Goal: Communication & Community: Answer question/provide support

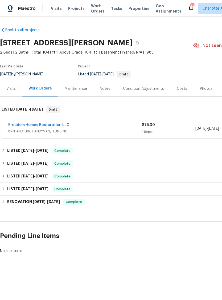
click at [24, 126] on link "Freedom Homes Restoration LLC" at bounding box center [38, 125] width 61 height 4
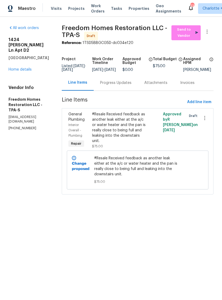
click at [127, 86] on div "Progress Updates" at bounding box center [115, 82] width 31 height 5
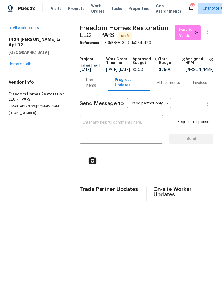
click at [129, 129] on textarea at bounding box center [121, 130] width 77 height 19
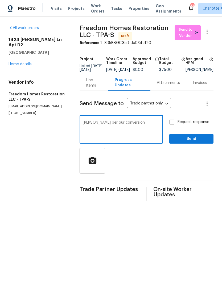
type textarea "[PERSON_NAME] per our conversion."
click at [173, 126] on input "Request response" at bounding box center [172, 121] width 11 height 11
checkbox input "true"
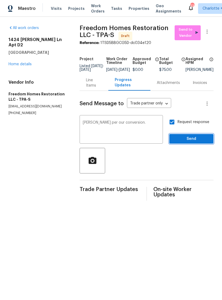
click at [192, 141] on span "Send" at bounding box center [192, 139] width 36 height 7
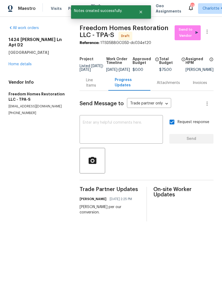
click at [18, 80] on h4 "Vendor Info" at bounding box center [38, 82] width 58 height 5
click at [18, 62] on link "Home details" at bounding box center [20, 64] width 23 height 4
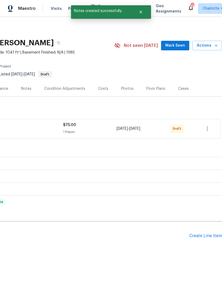
scroll to position [0, 79]
click at [208, 129] on icon "button" at bounding box center [207, 129] width 1 height 4
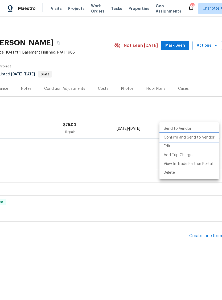
click at [204, 139] on li "Confirm and Send to Vendor" at bounding box center [189, 137] width 59 height 9
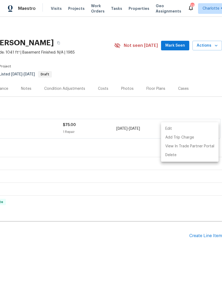
click at [181, 48] on div at bounding box center [111, 150] width 222 height 300
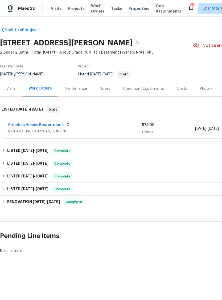
scroll to position [0, 0]
click at [103, 90] on div "Notes" at bounding box center [105, 88] width 10 height 5
